Goal: Task Accomplishment & Management: Use online tool/utility

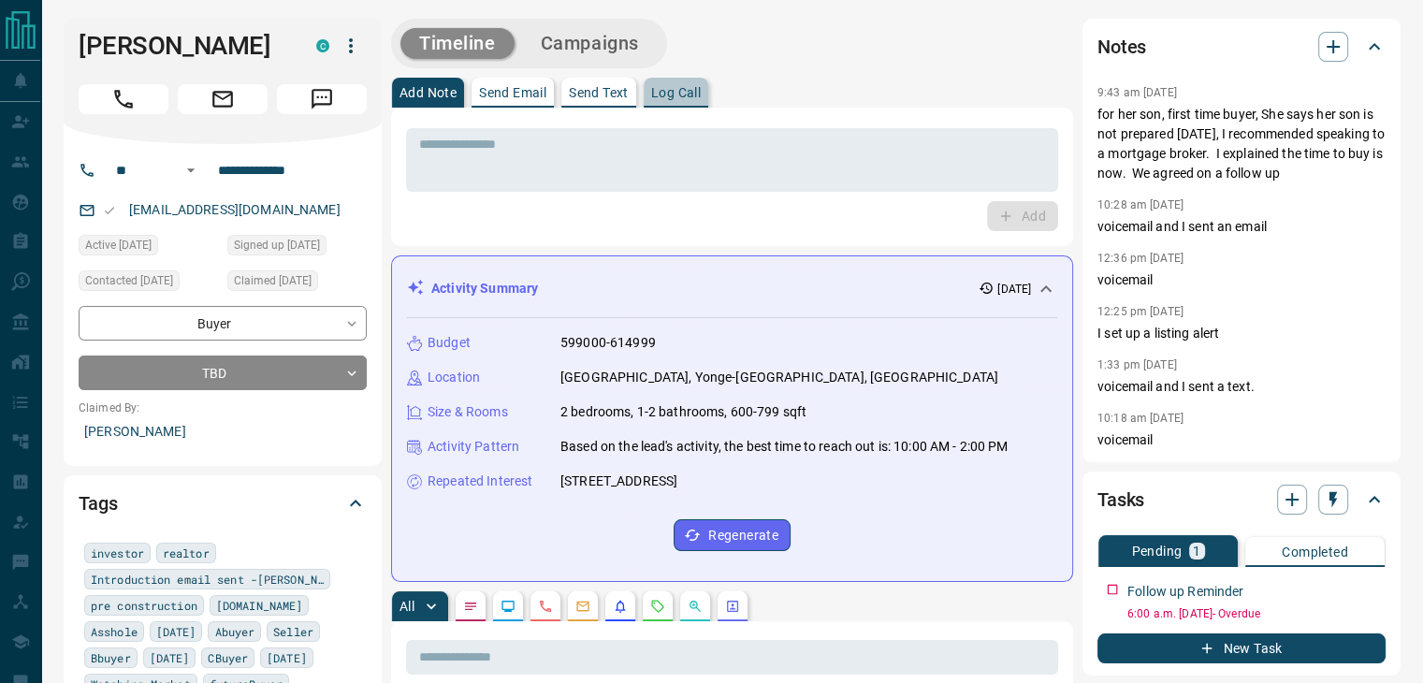
click at [667, 82] on button "Log Call" at bounding box center [676, 93] width 65 height 30
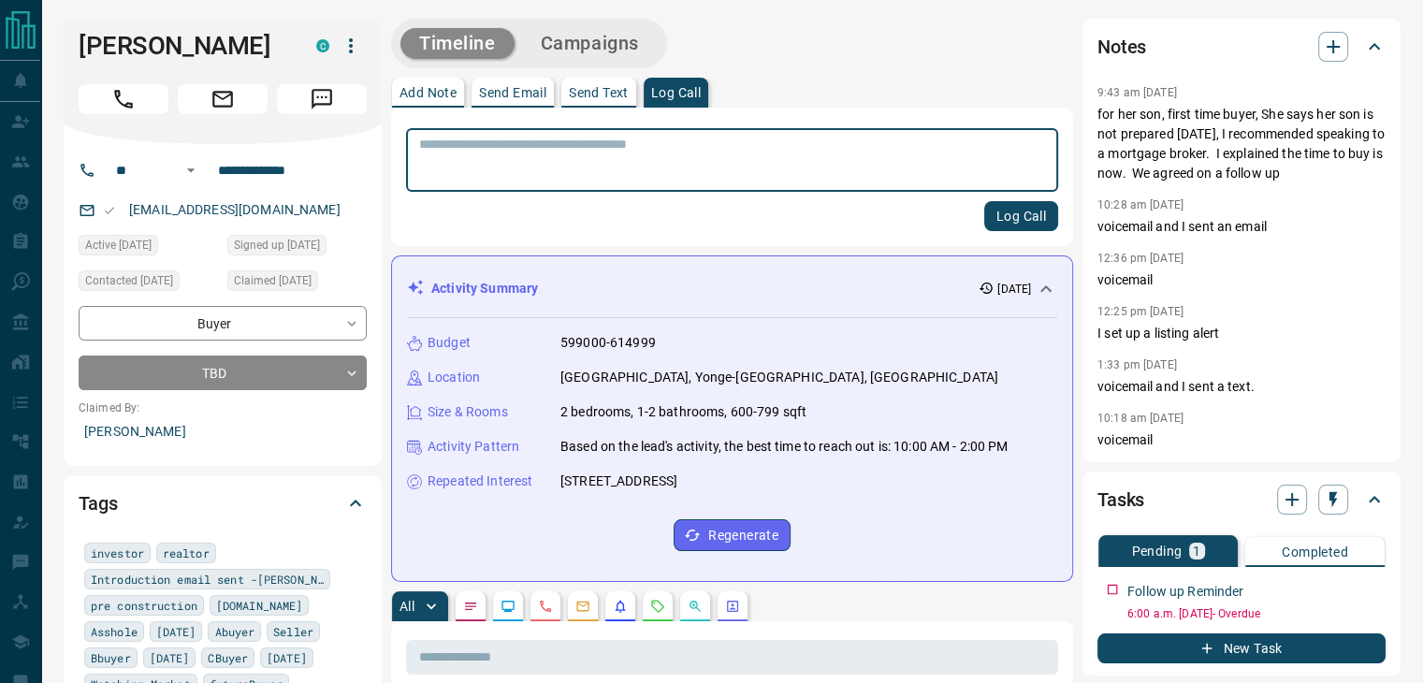
click at [535, 166] on textarea at bounding box center [732, 161] width 626 height 48
type textarea "**********"
click at [1000, 216] on button "Log Call" at bounding box center [1021, 216] width 74 height 30
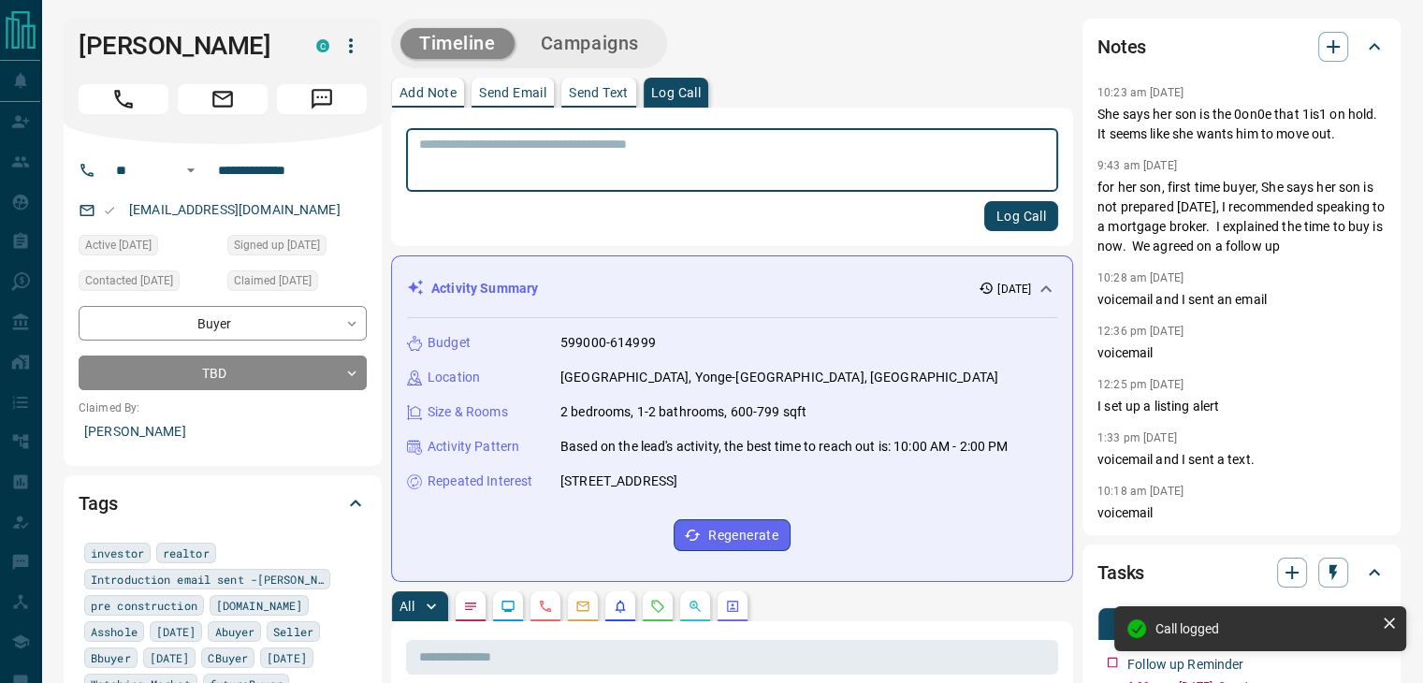
scroll to position [254, 0]
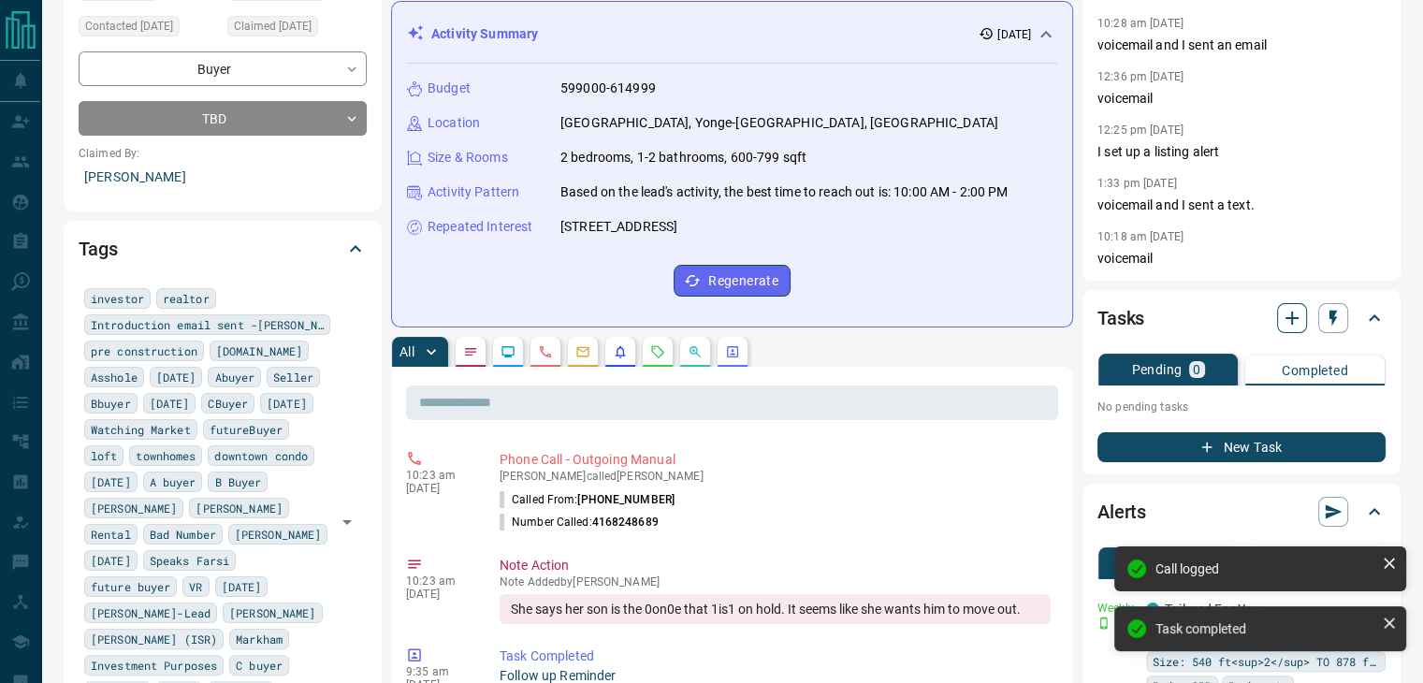
click at [1284, 321] on icon "button" at bounding box center [1292, 318] width 22 height 22
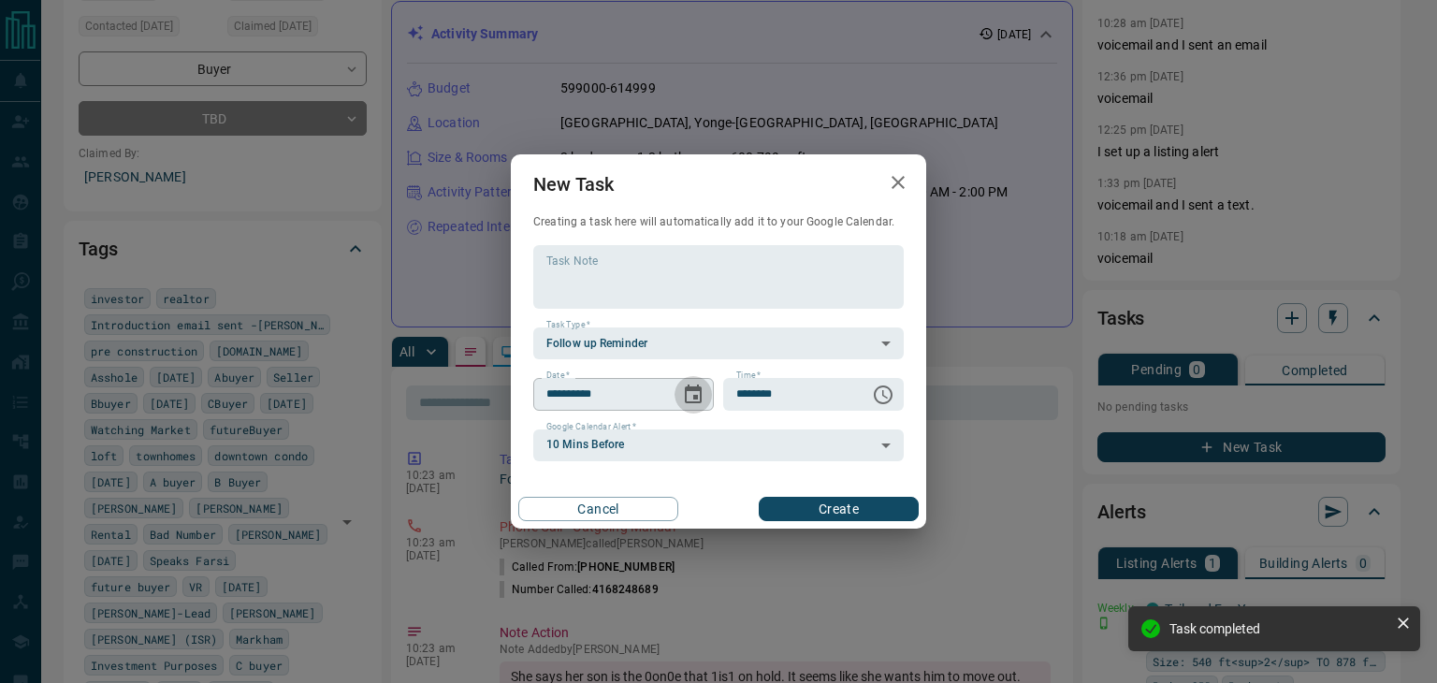
click at [681, 382] on button "Choose date, selected date is Aug 20, 2025" at bounding box center [693, 394] width 37 height 37
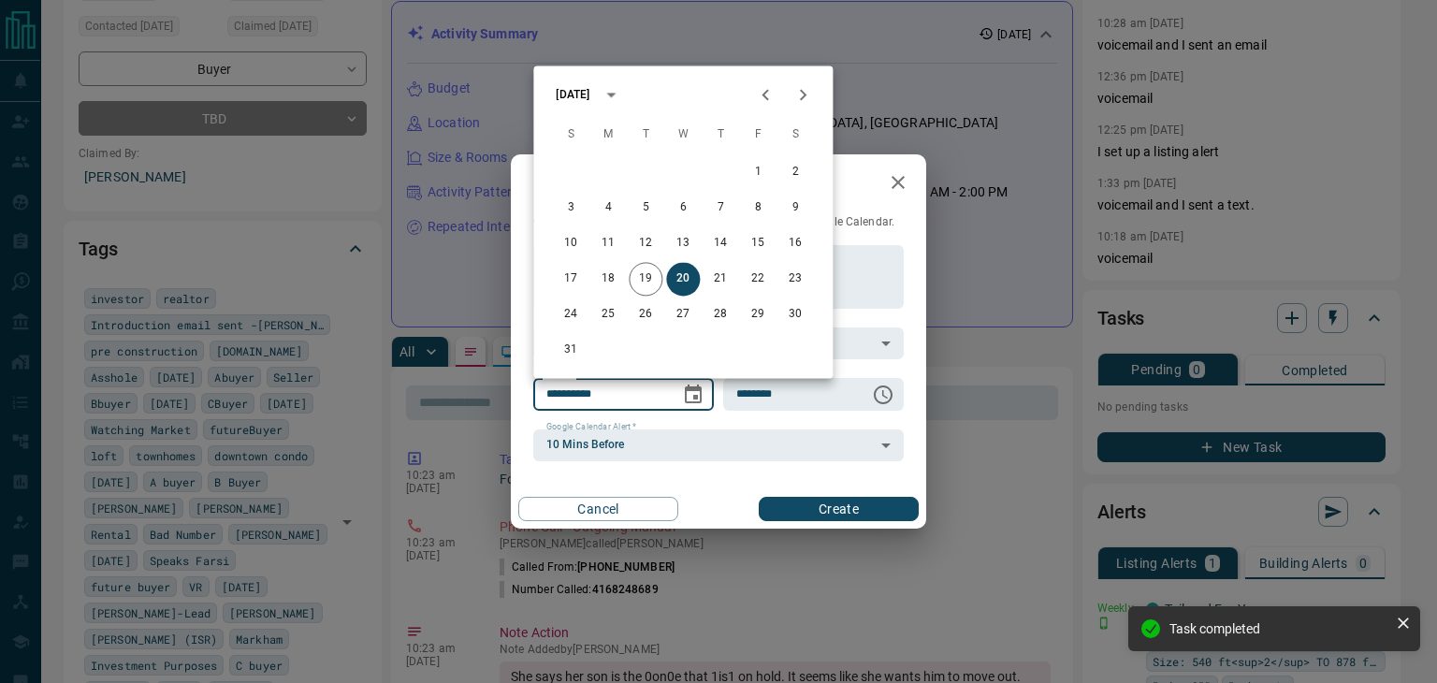
click at [805, 94] on icon "Next month" at bounding box center [803, 94] width 7 height 11
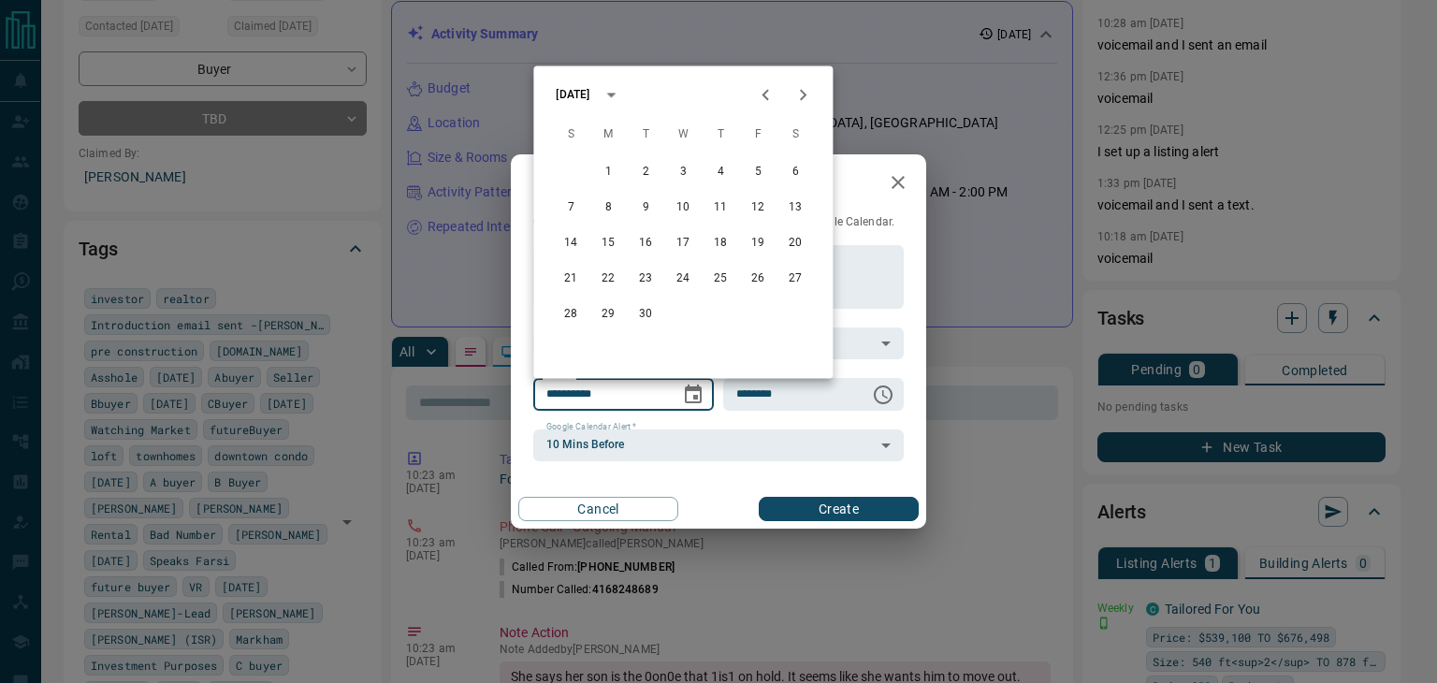
click at [805, 94] on icon "Next month" at bounding box center [803, 94] width 7 height 11
click at [637, 285] on button "21" at bounding box center [646, 279] width 34 height 34
type input "**********"
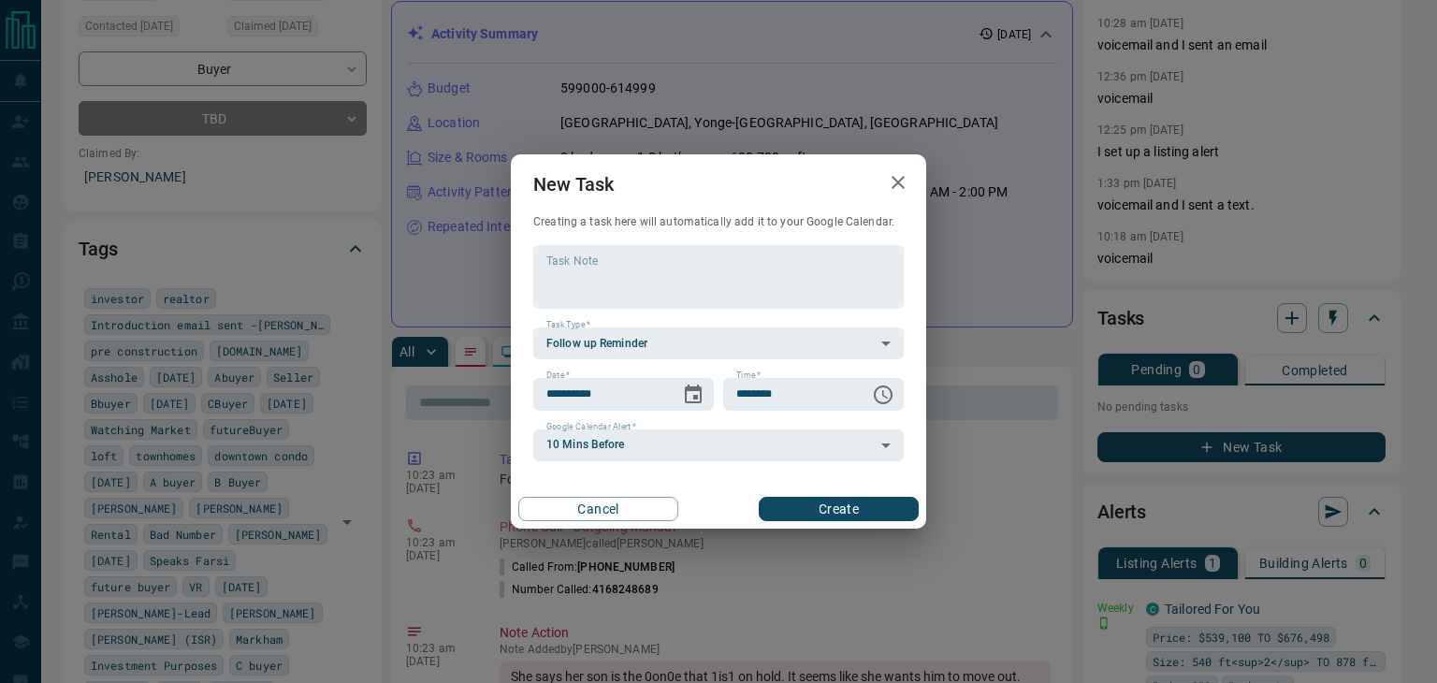
click at [786, 504] on button "Create" at bounding box center [839, 509] width 160 height 24
